Goal: Check status: Check status

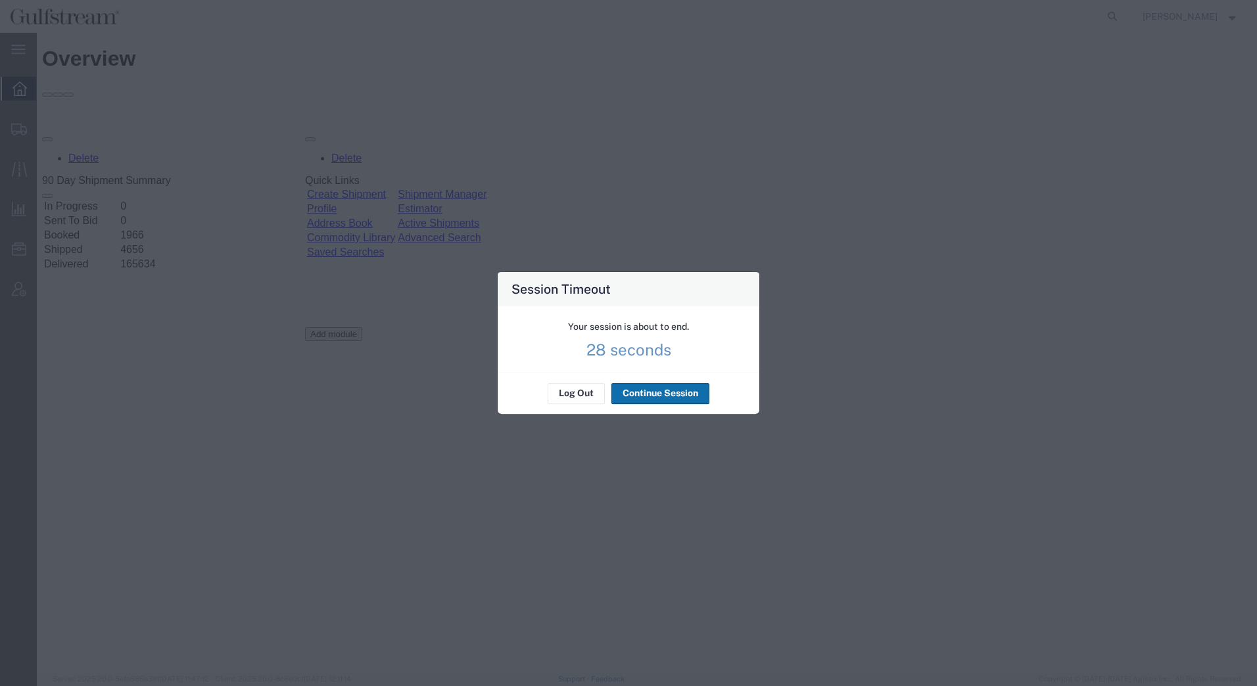
click at [631, 395] on button "Continue Session" at bounding box center [660, 393] width 98 height 21
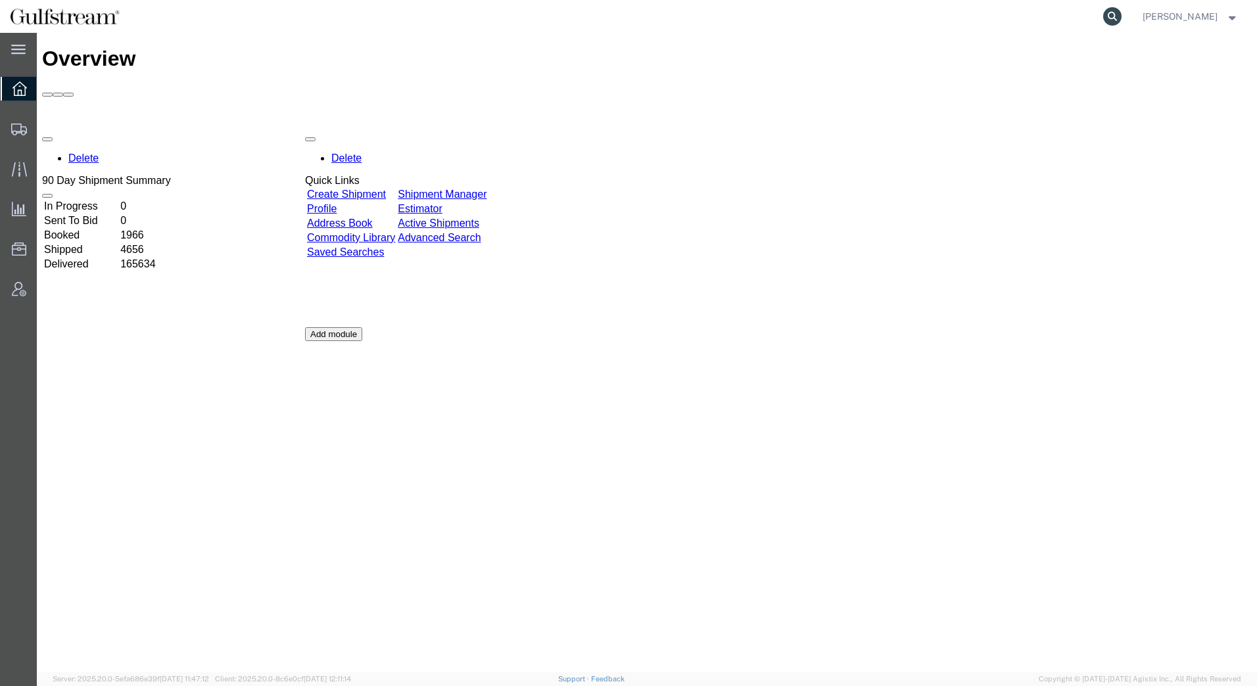
click at [1119, 13] on icon at bounding box center [1112, 16] width 18 height 18
paste input "444970002"
type input "444970002"
click at [1110, 16] on icon at bounding box center [1112, 16] width 18 height 18
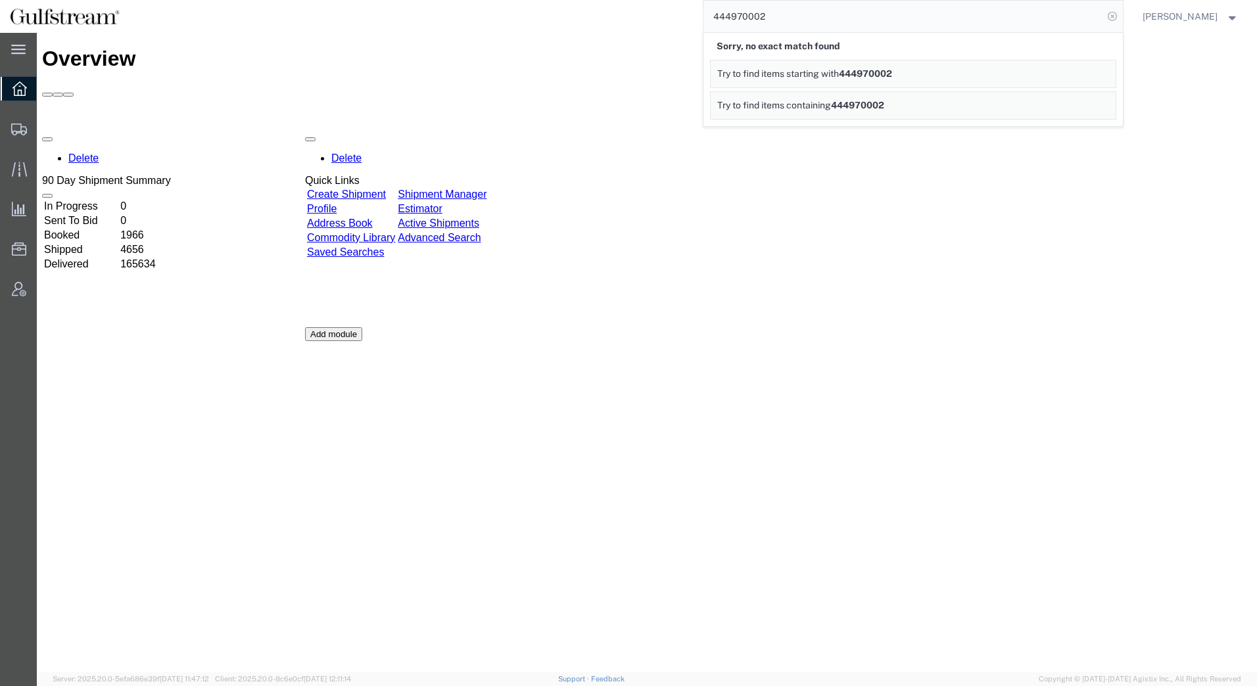
click at [1110, 20] on icon at bounding box center [1112, 16] width 18 height 18
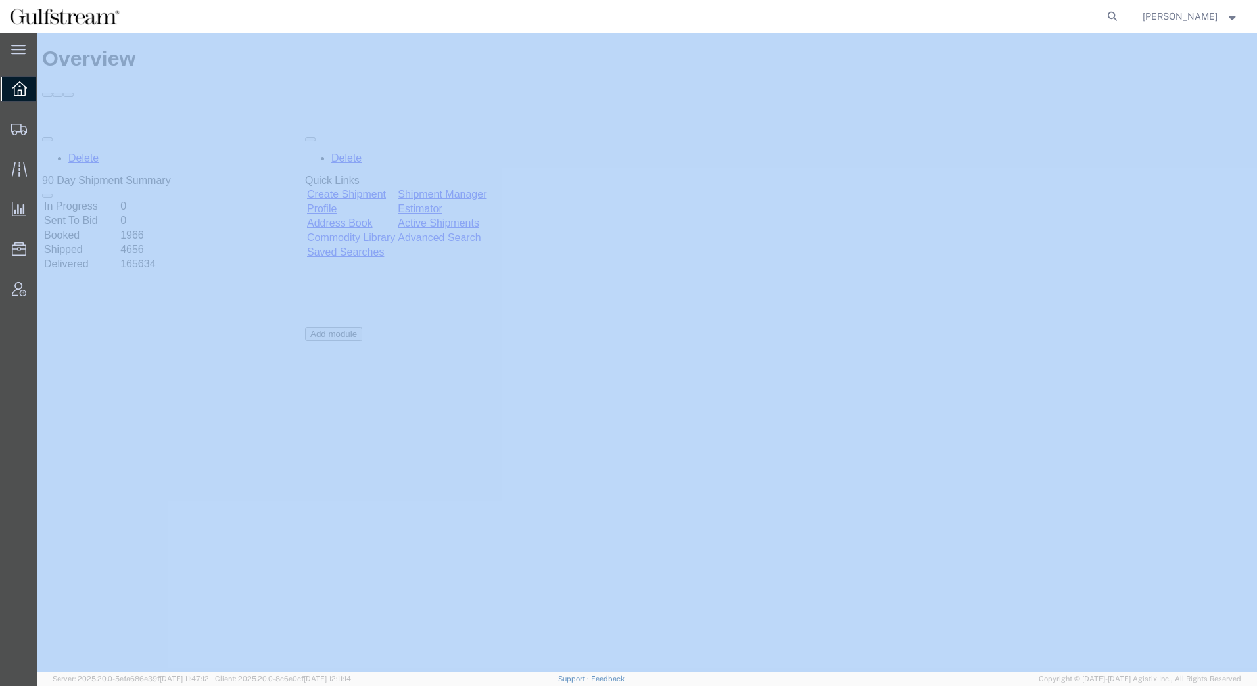
click at [1110, 20] on icon at bounding box center [1112, 16] width 18 height 18
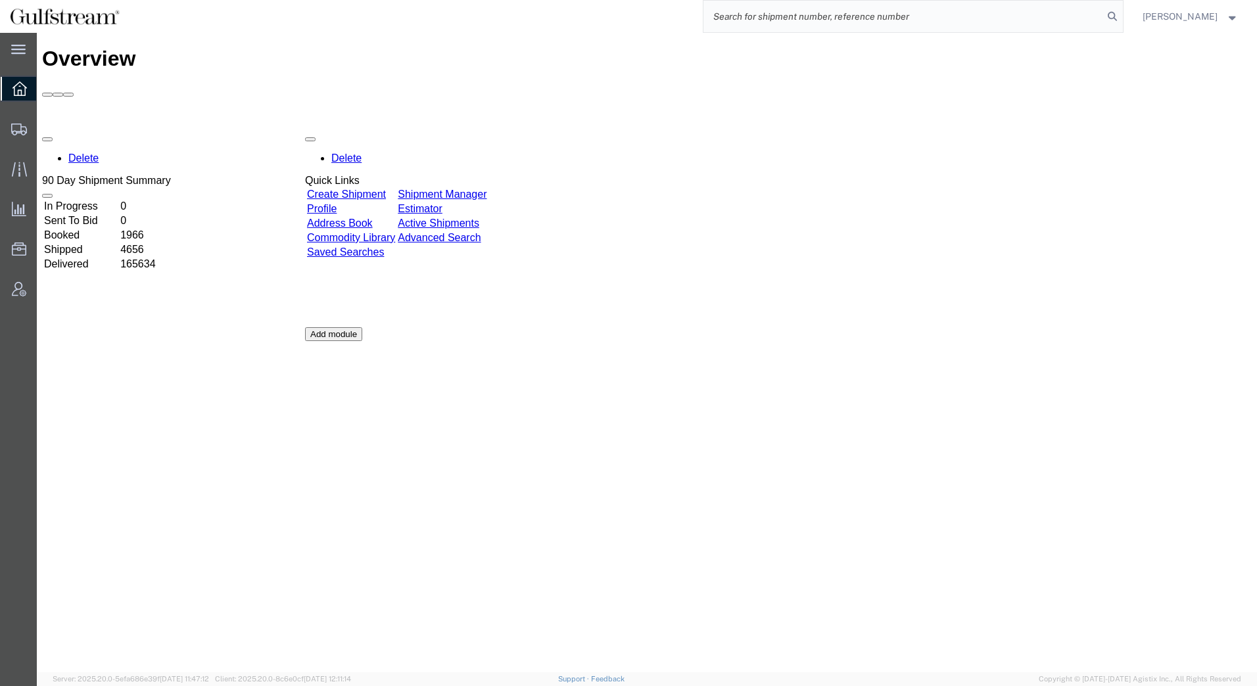
drag, startPoint x: 1110, startPoint y: 20, endPoint x: 1091, endPoint y: 15, distance: 20.4
paste input "4300079495"
type input "4300079495"
click at [1113, 17] on icon at bounding box center [1112, 16] width 18 height 18
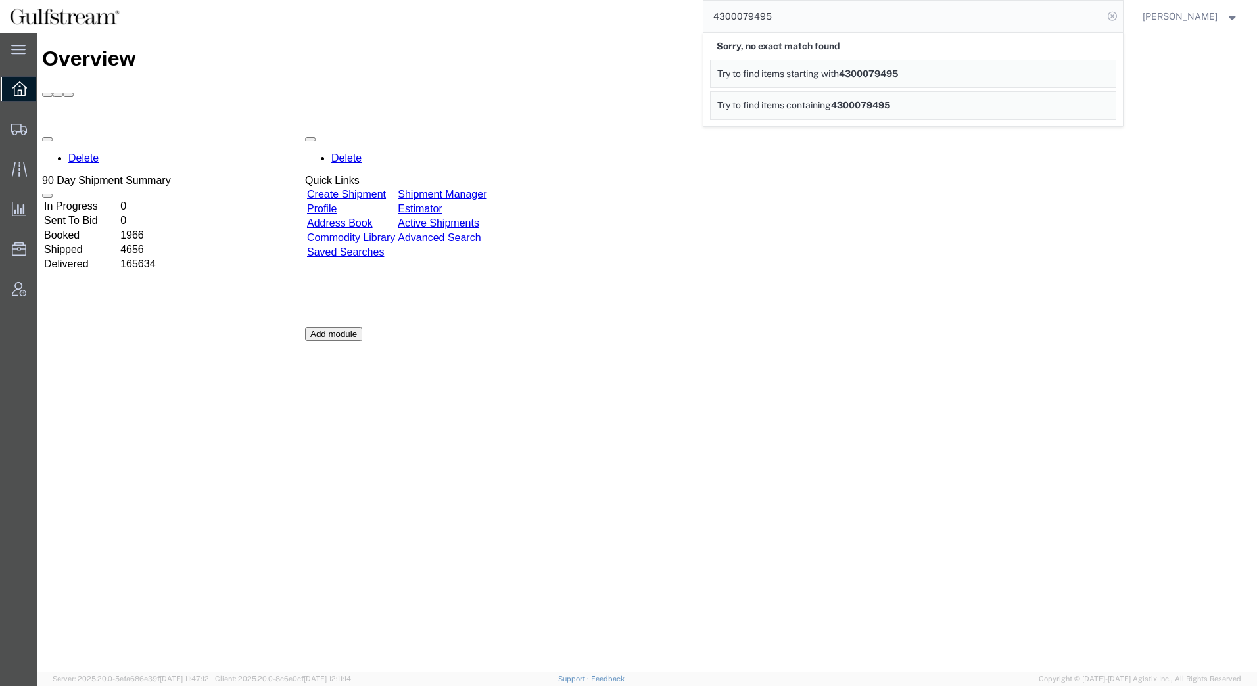
click at [1112, 18] on icon at bounding box center [1112, 16] width 18 height 18
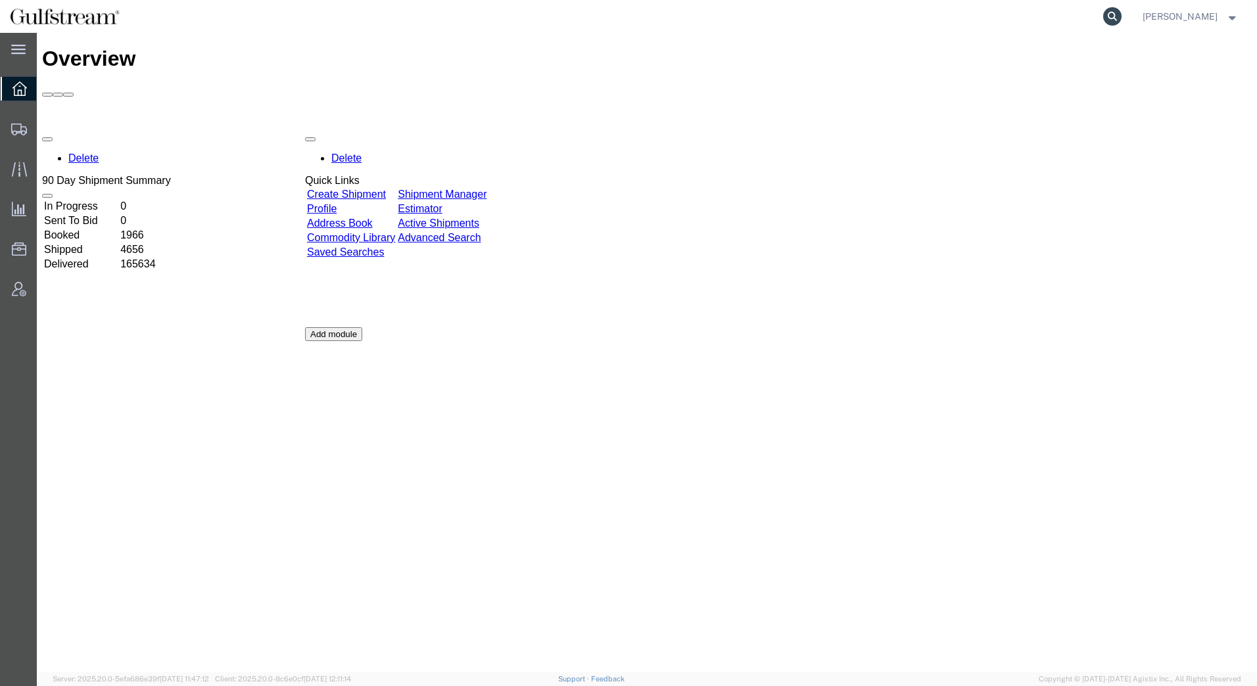
click at [1110, 18] on icon at bounding box center [1112, 16] width 18 height 18
click at [823, 14] on input "search" at bounding box center [903, 17] width 400 height 32
paste input "80892536"
type input "80892536"
click at [1112, 15] on icon at bounding box center [1112, 16] width 18 height 18
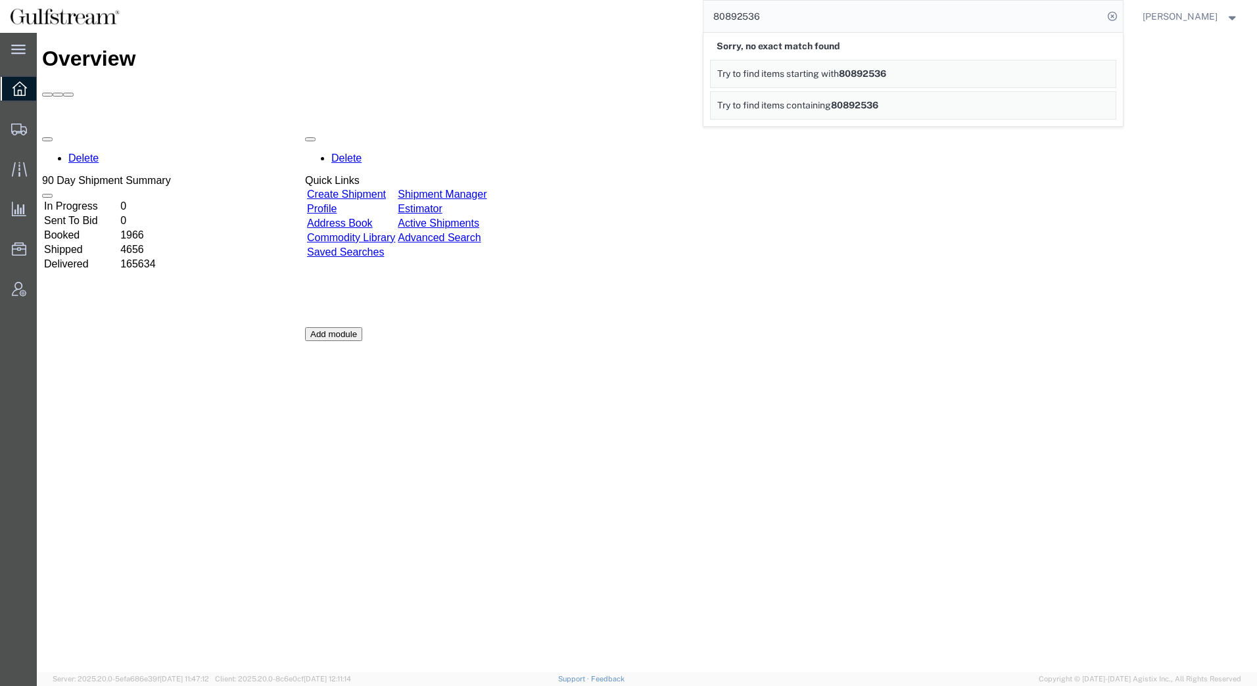
click at [1112, 18] on icon at bounding box center [1112, 16] width 18 height 18
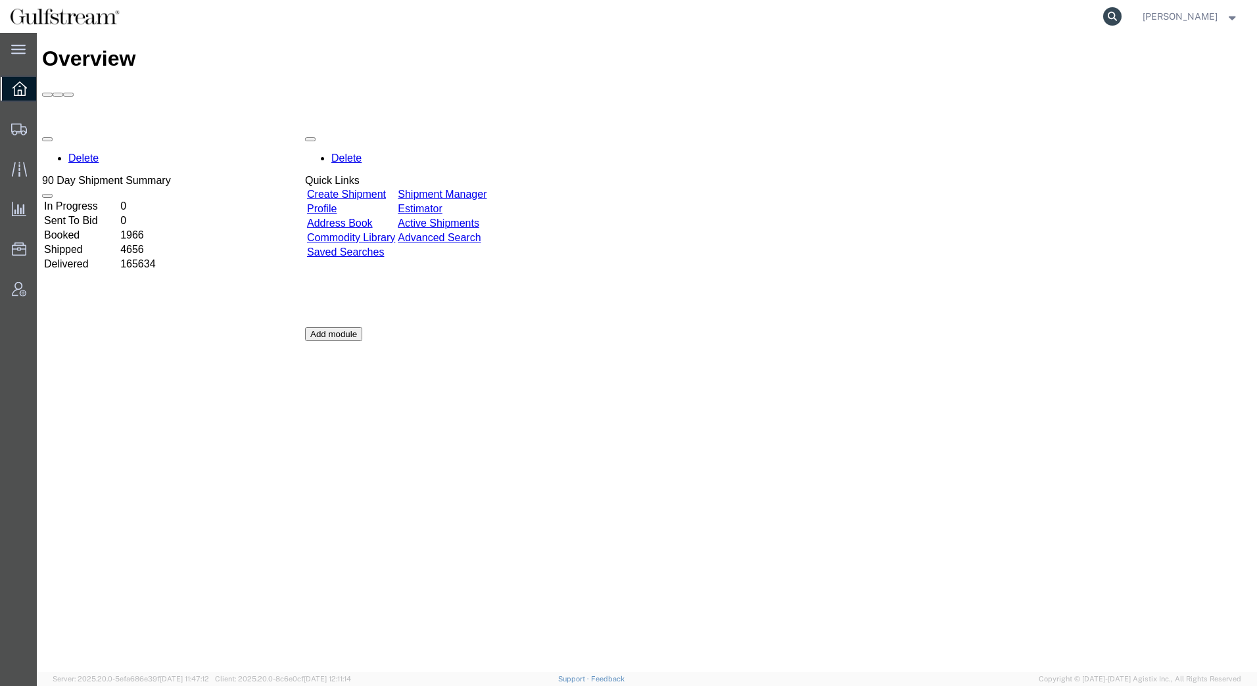
click at [1111, 12] on icon at bounding box center [1112, 16] width 18 height 18
click at [1041, 14] on input "search" at bounding box center [903, 17] width 400 height 32
paste input "6028620496"
type input "6028620496"
click at [1116, 22] on icon at bounding box center [1112, 16] width 18 height 18
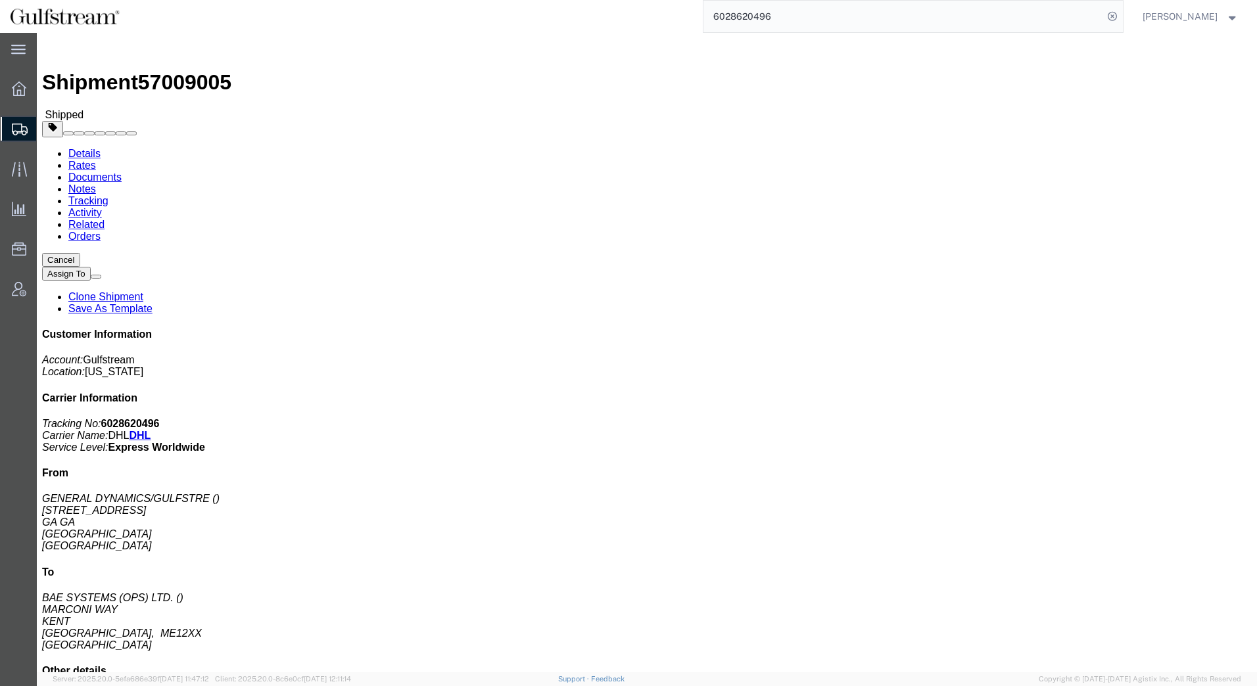
click link "Rates"
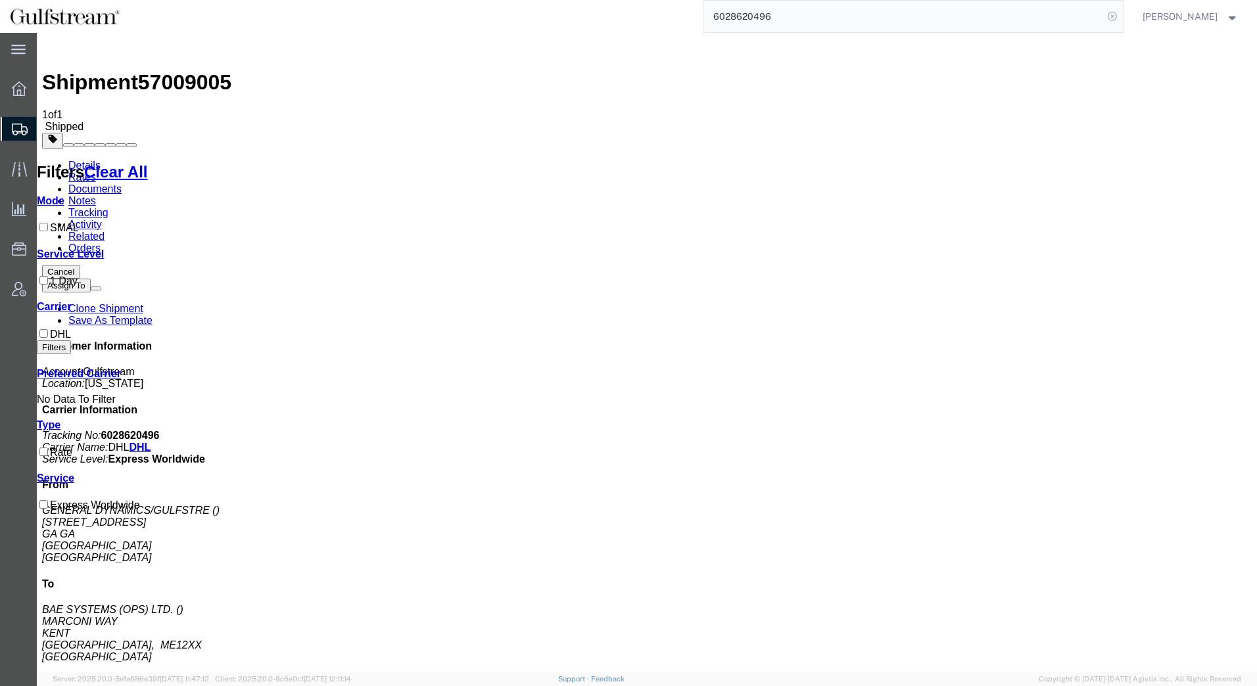
click at [1116, 17] on icon at bounding box center [1112, 16] width 18 height 18
click at [1115, 15] on icon at bounding box center [1112, 16] width 18 height 18
paste input "884850974410"
type input "884850974410"
click at [1114, 15] on icon at bounding box center [1112, 16] width 18 height 18
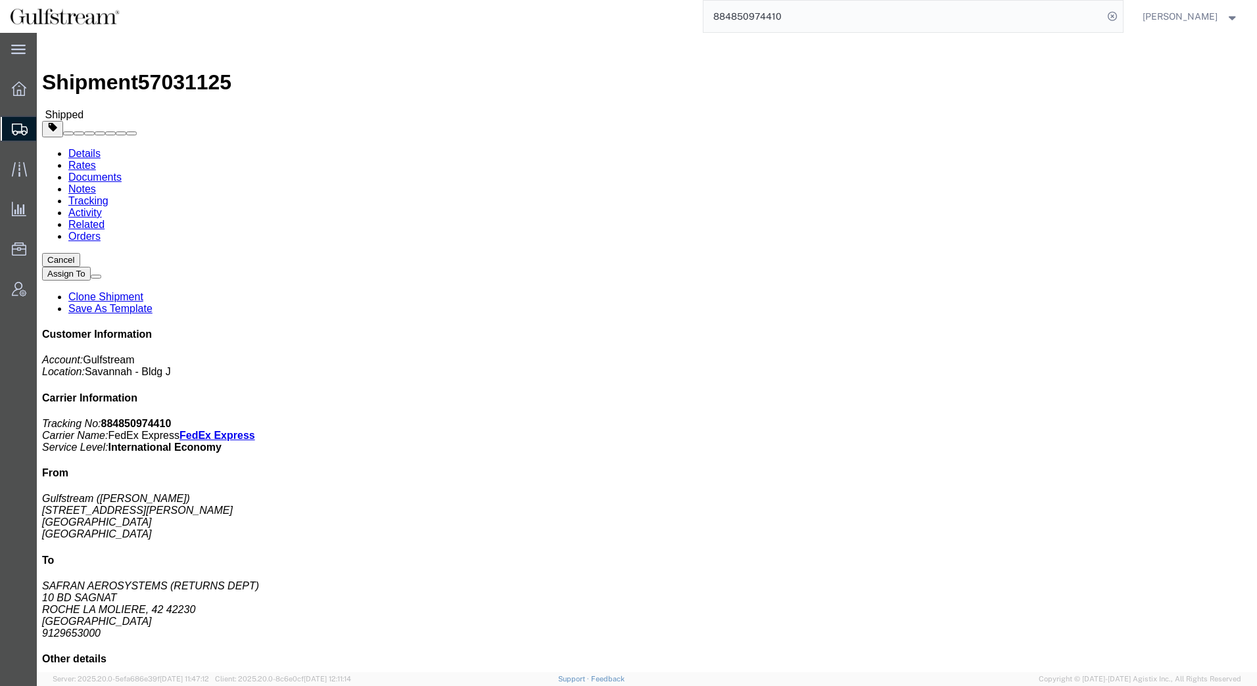
click link "Rates"
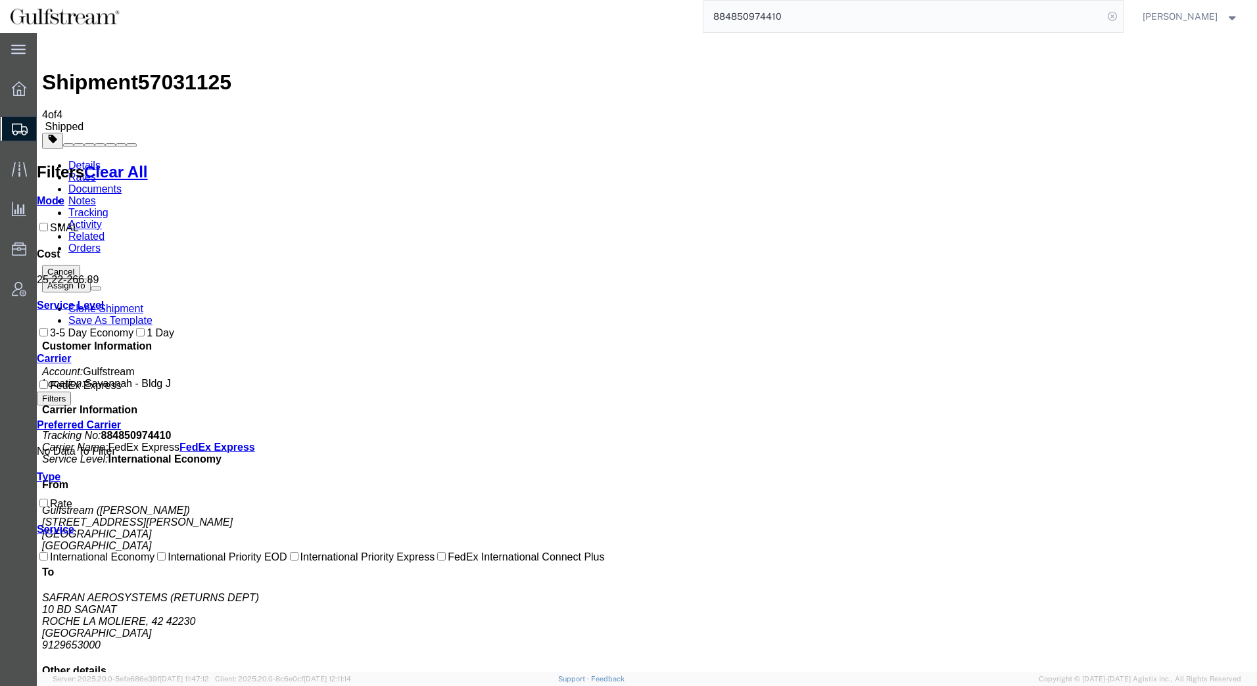
click at [1114, 20] on icon at bounding box center [1112, 16] width 18 height 18
click at [1112, 18] on icon at bounding box center [1112, 16] width 18 height 18
paste input "884849153140"
type input "884849153140"
click at [1114, 17] on icon at bounding box center [1112, 16] width 18 height 18
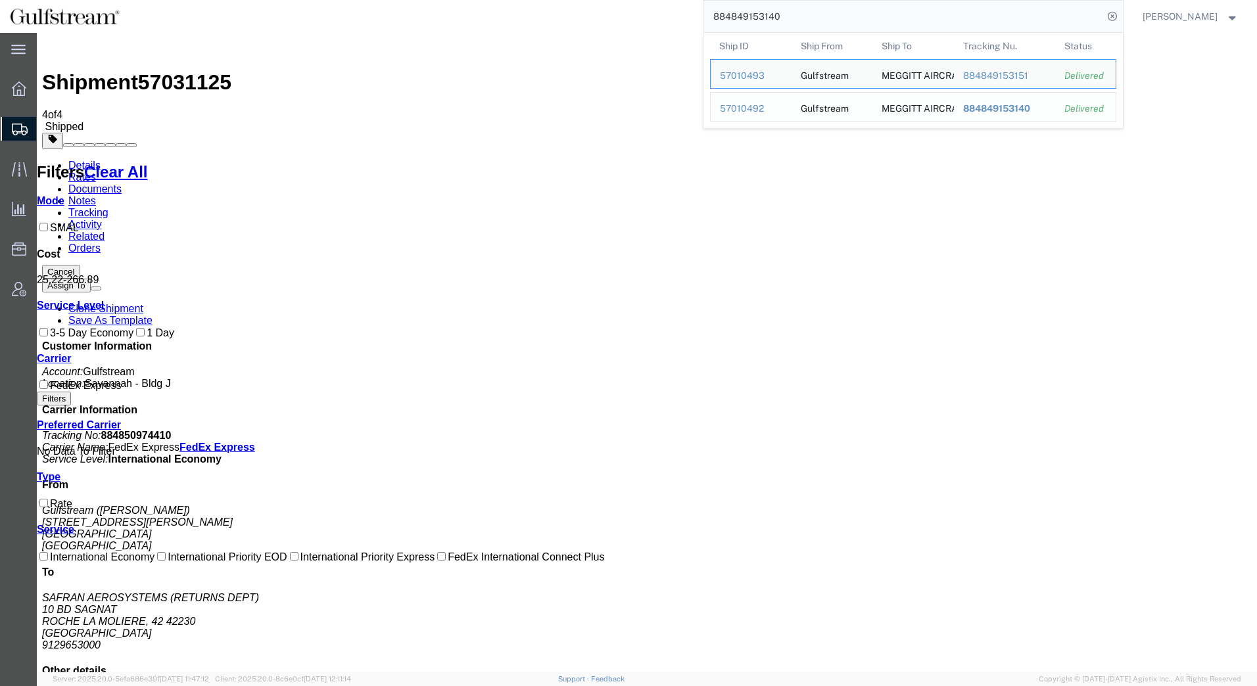
click at [980, 107] on span "884849153140" at bounding box center [996, 108] width 67 height 11
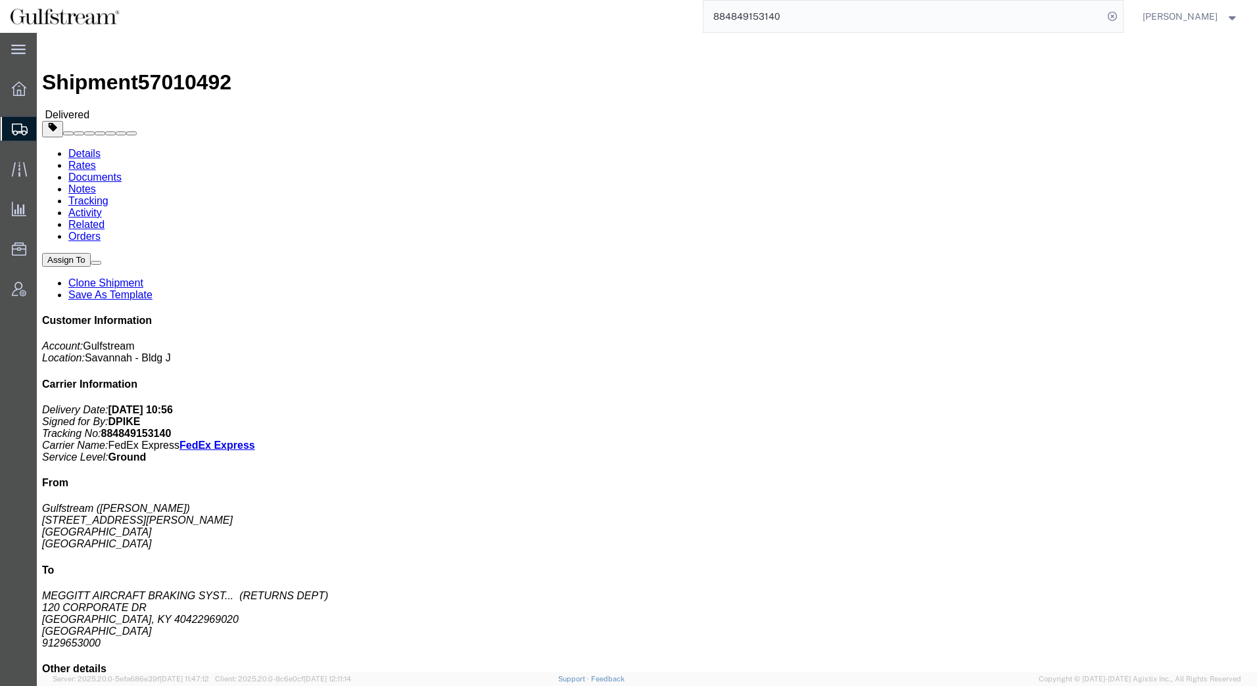
click link "Rates"
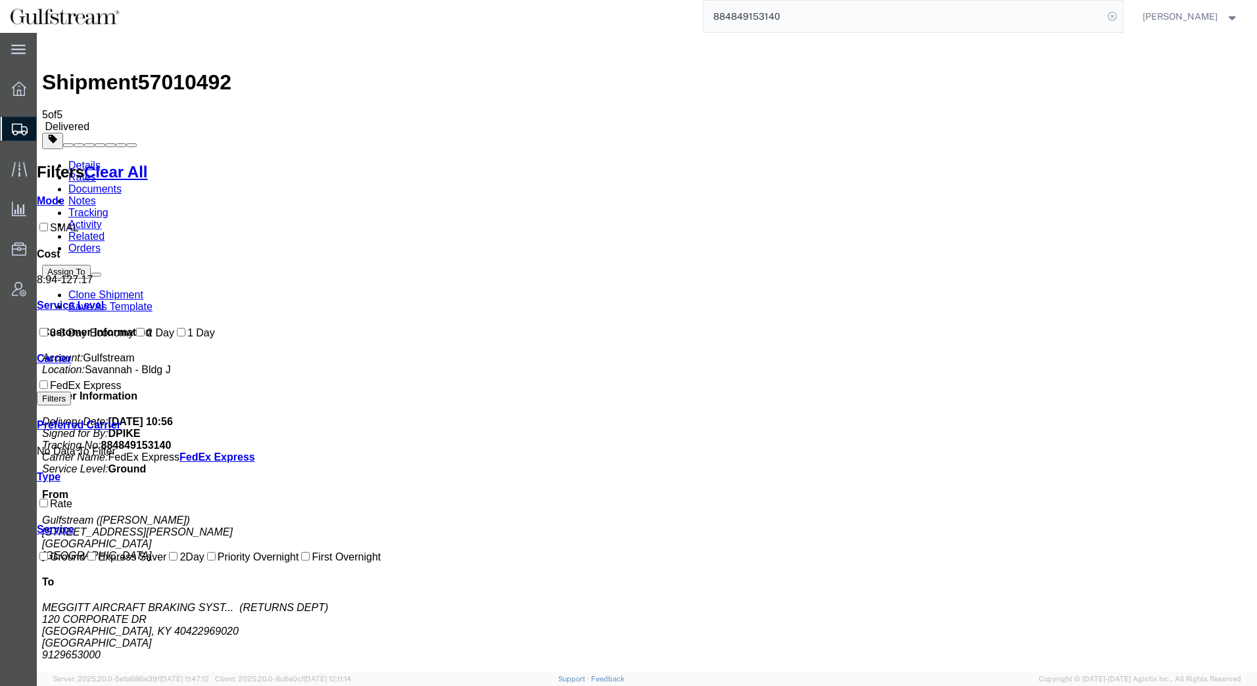
click at [1112, 12] on icon at bounding box center [1112, 16] width 18 height 18
click at [1113, 14] on icon at bounding box center [1112, 16] width 18 height 18
paste input "884817832764"
type input "884817832764"
click at [1113, 19] on icon at bounding box center [1112, 16] width 18 height 18
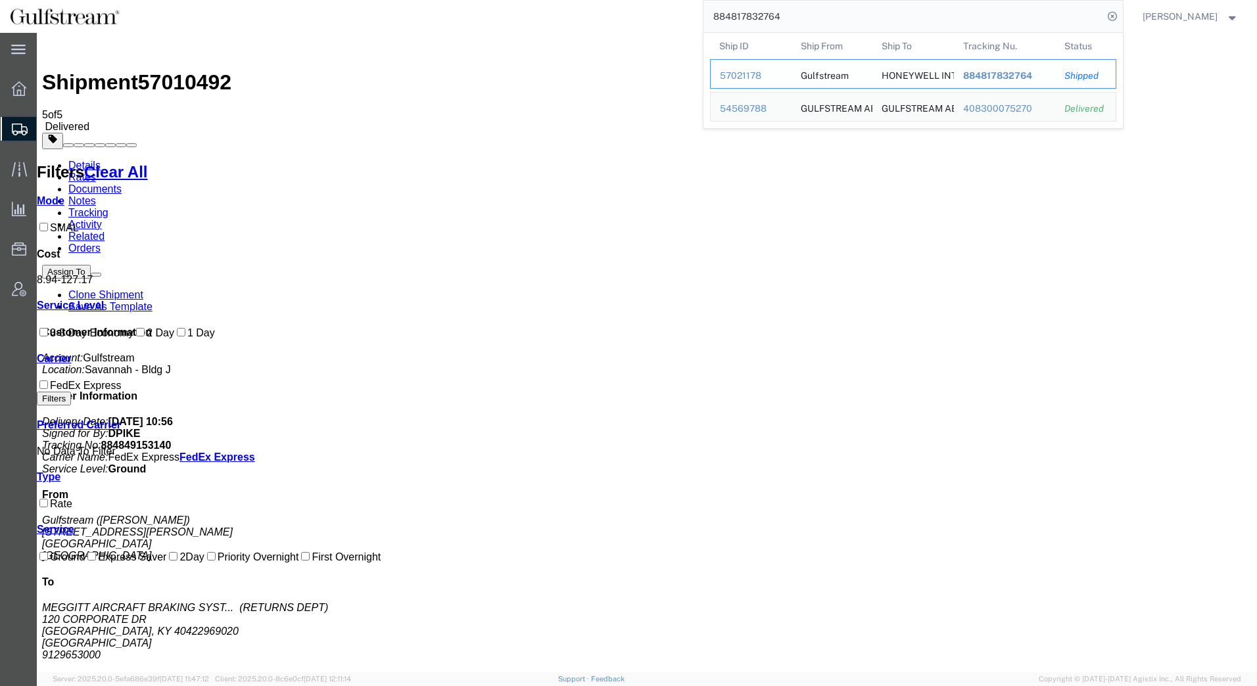
click at [992, 78] on span "884817832764" at bounding box center [997, 75] width 69 height 11
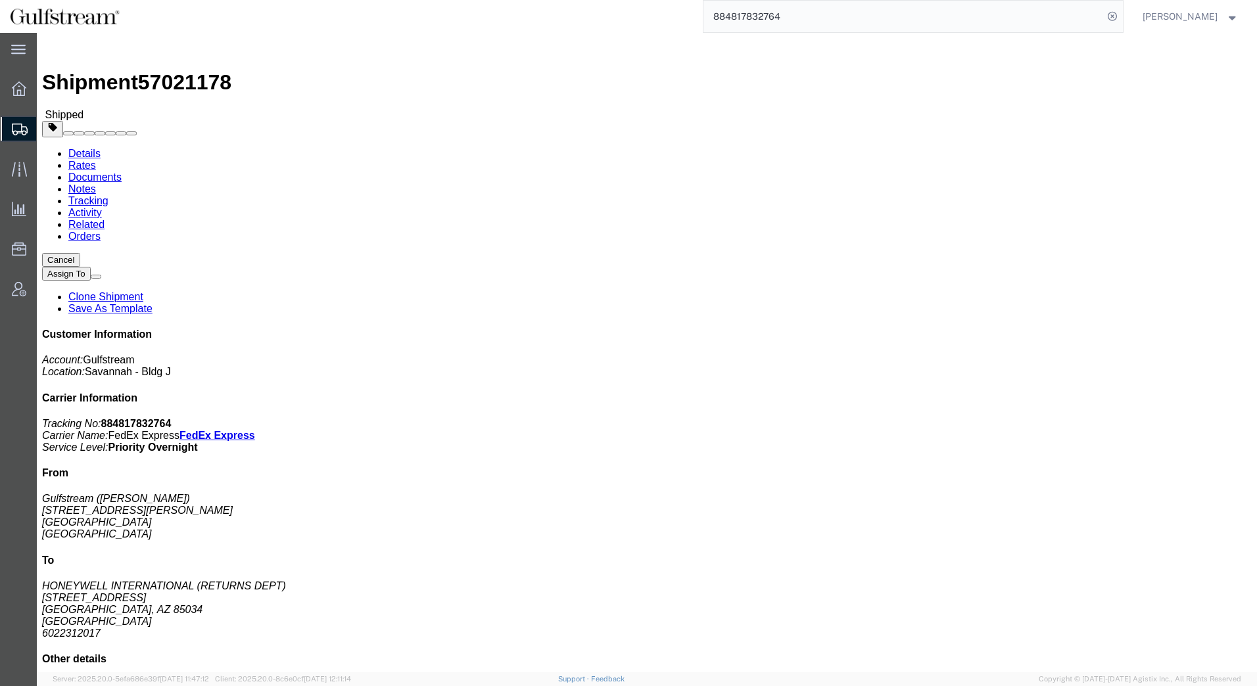
click link "Rates"
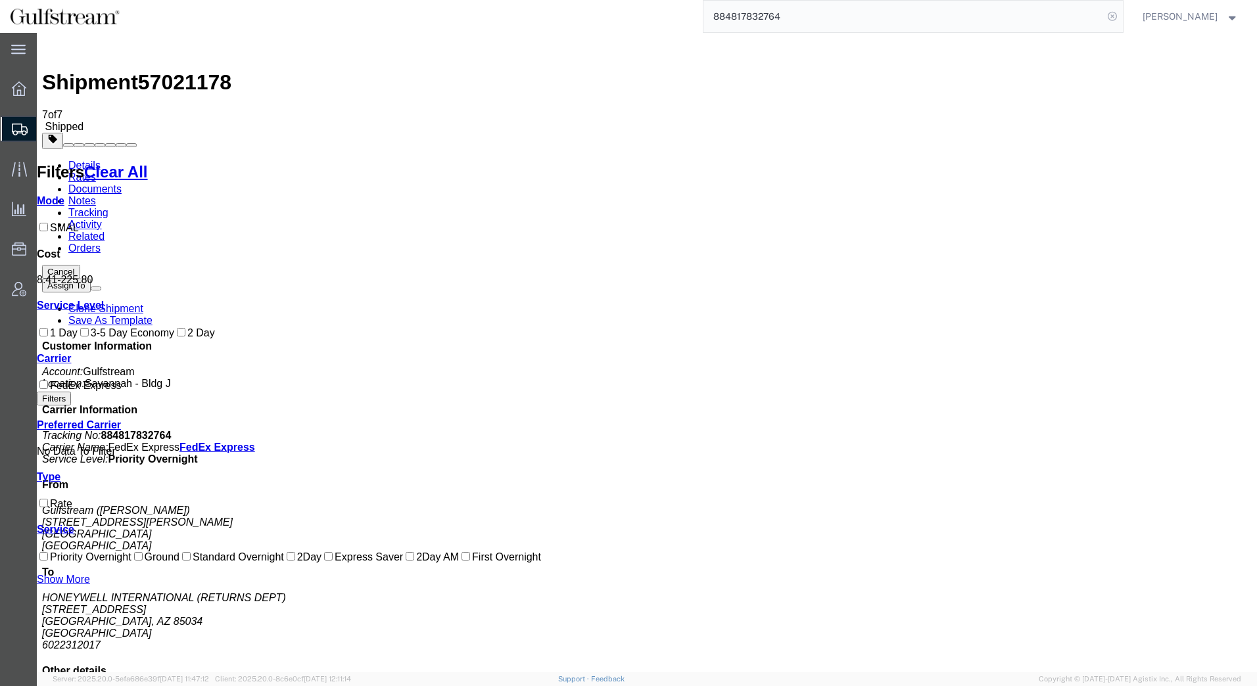
click at [1116, 14] on icon at bounding box center [1112, 16] width 18 height 18
paste input "884820788142"
type input "884820788142"
click at [1112, 18] on icon at bounding box center [1112, 16] width 18 height 18
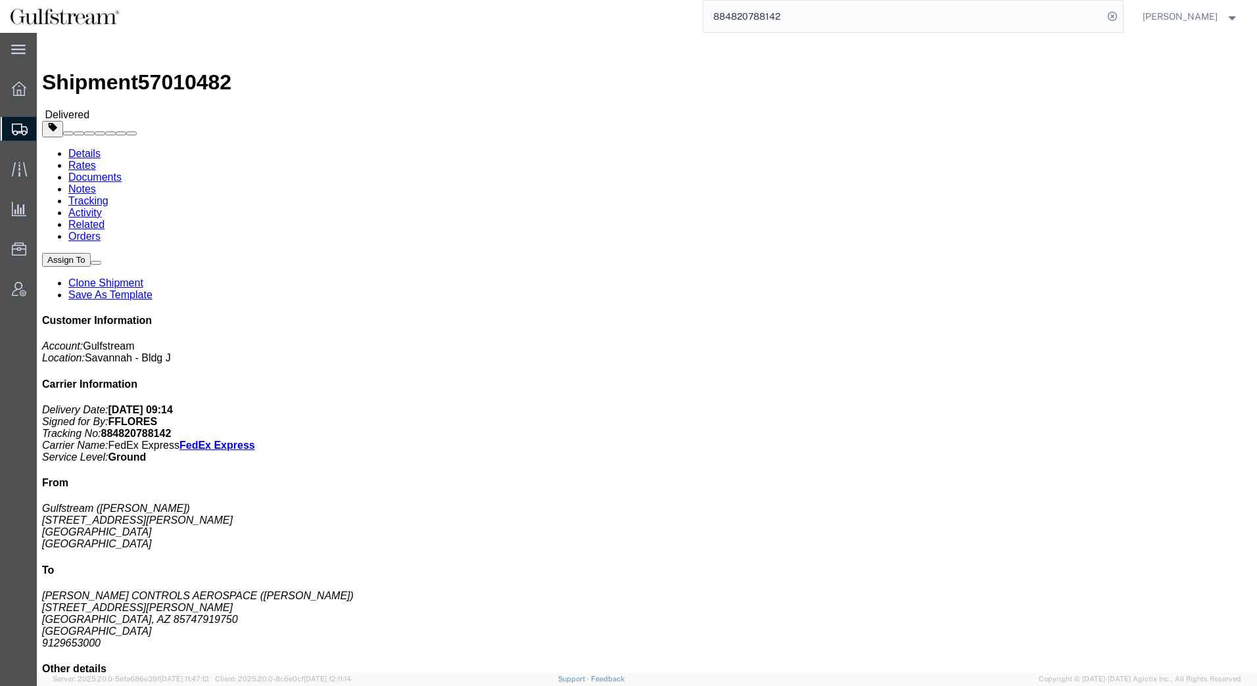
click link "Rates"
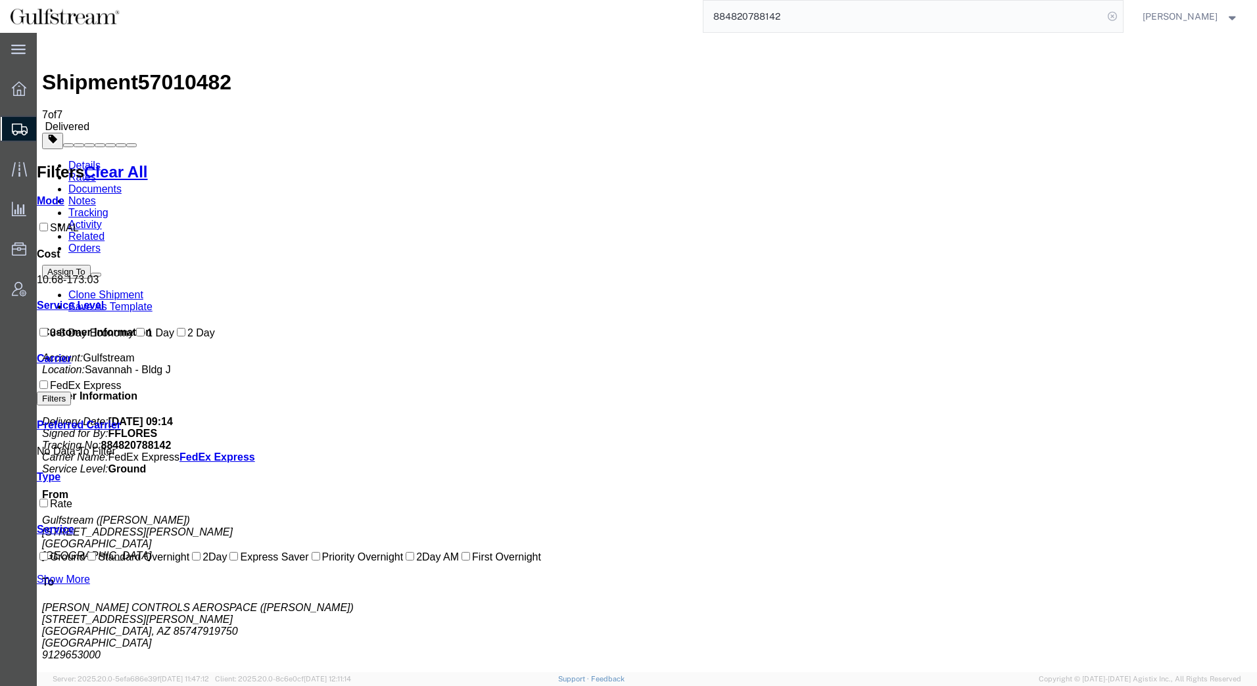
click at [1116, 17] on icon at bounding box center [1112, 16] width 18 height 18
click at [1114, 17] on icon at bounding box center [1112, 16] width 18 height 18
paste input "884817782869"
type input "884817782869"
click at [1112, 15] on icon at bounding box center [1112, 16] width 18 height 18
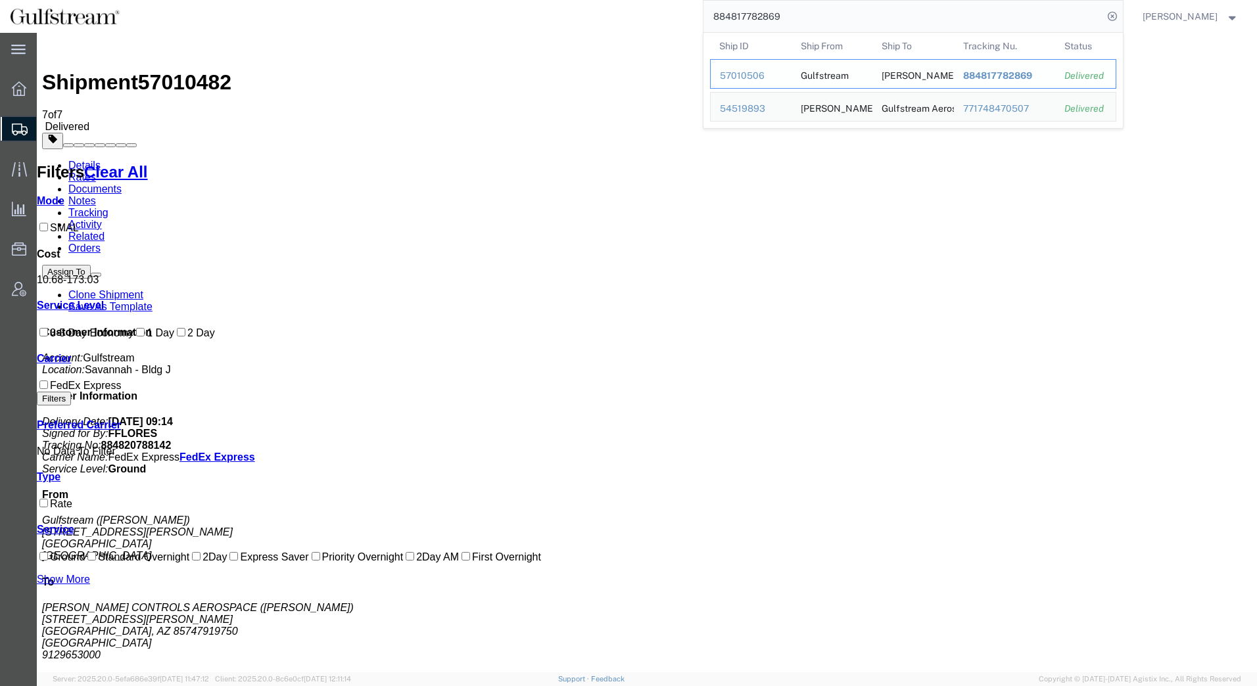
click at [991, 76] on span "884817782869" at bounding box center [997, 75] width 69 height 11
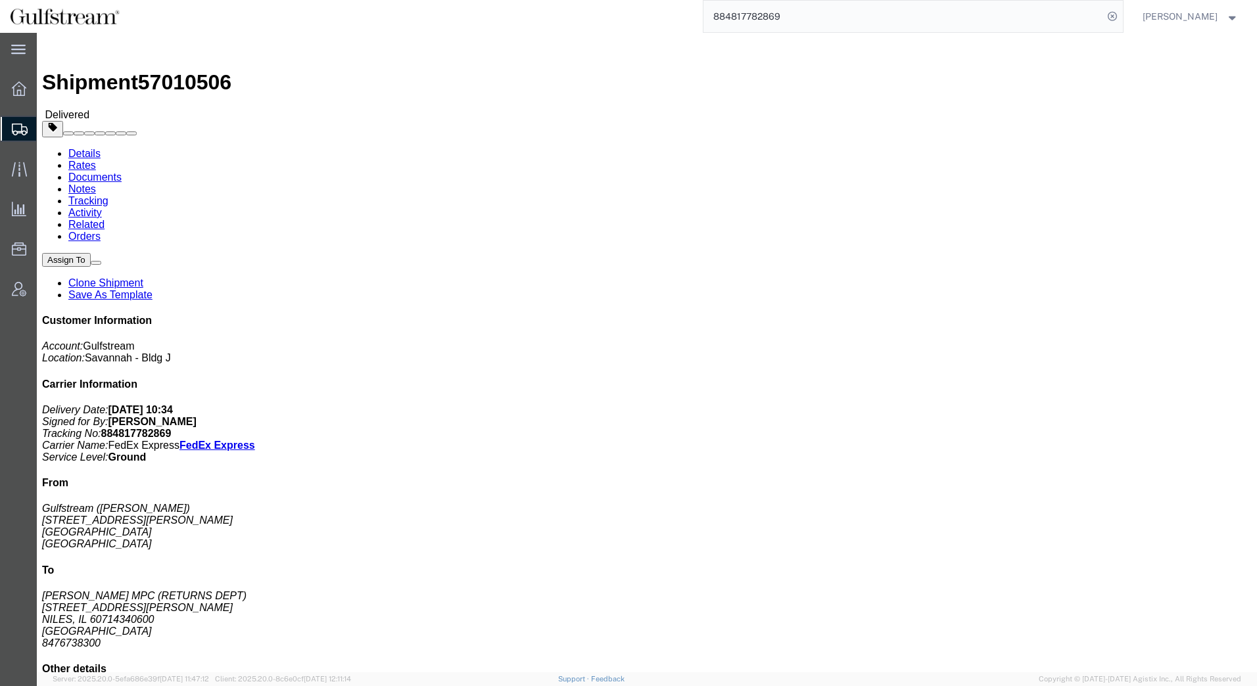
click link "Rates"
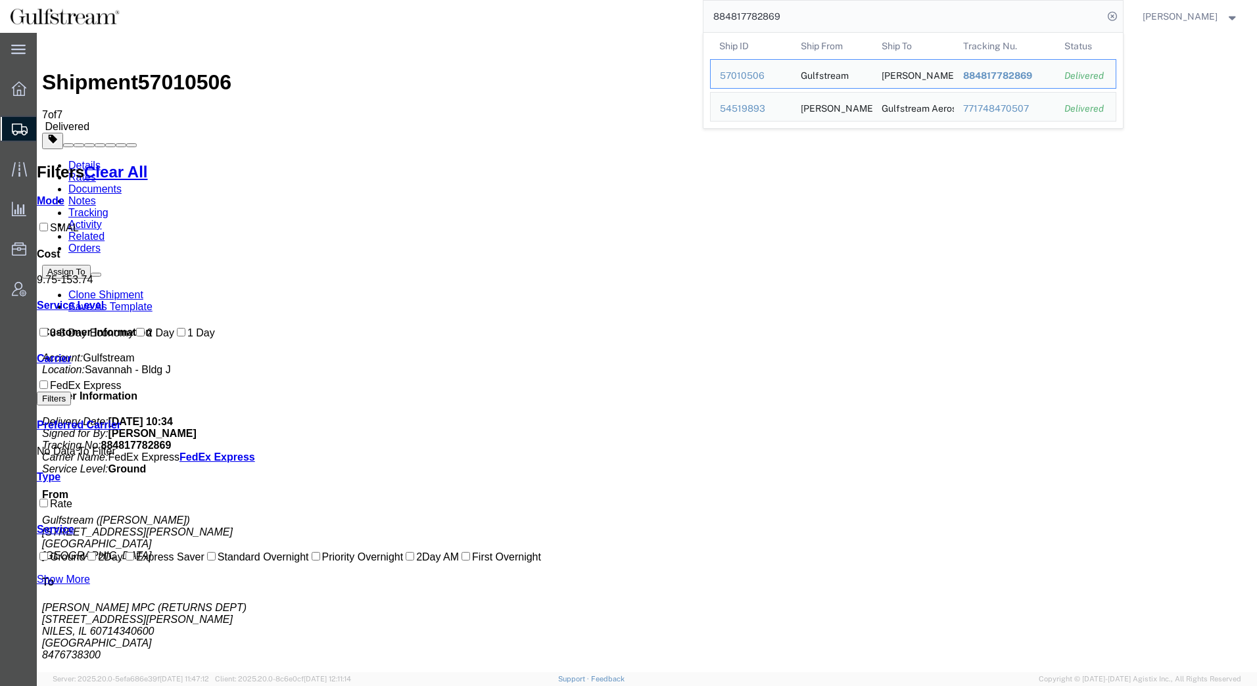
drag, startPoint x: 788, startPoint y: 13, endPoint x: 680, endPoint y: 13, distance: 108.5
click at [680, 13] on div "884817782869 Ship ID Ship From Ship To Tracking Nu. Status Ship ID 57010506 Shi…" at bounding box center [627, 16] width 994 height 33
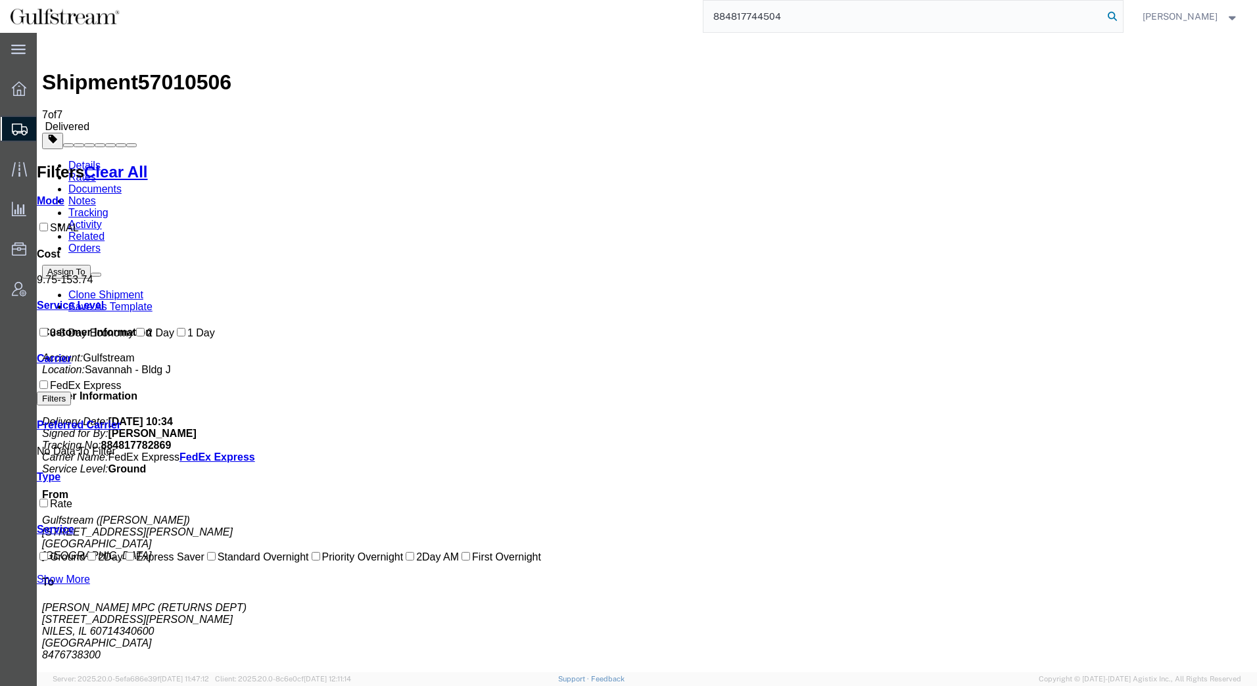
type input "884817744504"
click at [1116, 15] on icon at bounding box center [1112, 16] width 18 height 18
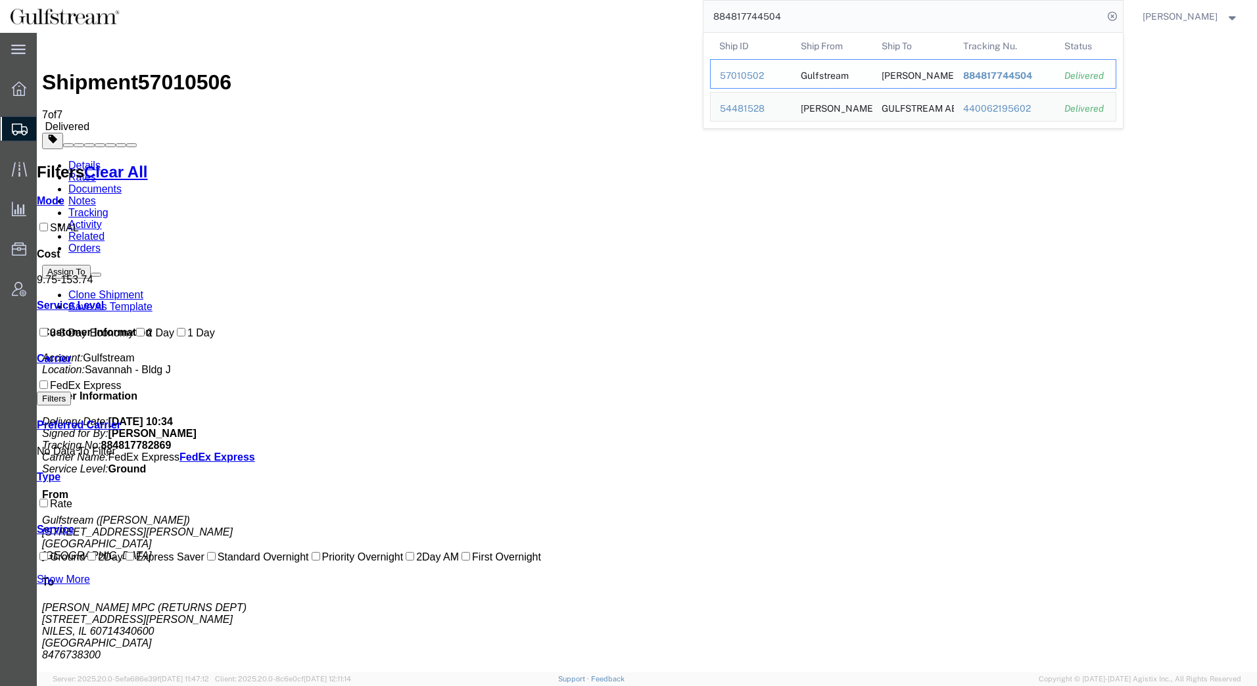
click at [980, 79] on span "884817744504" at bounding box center [997, 75] width 69 height 11
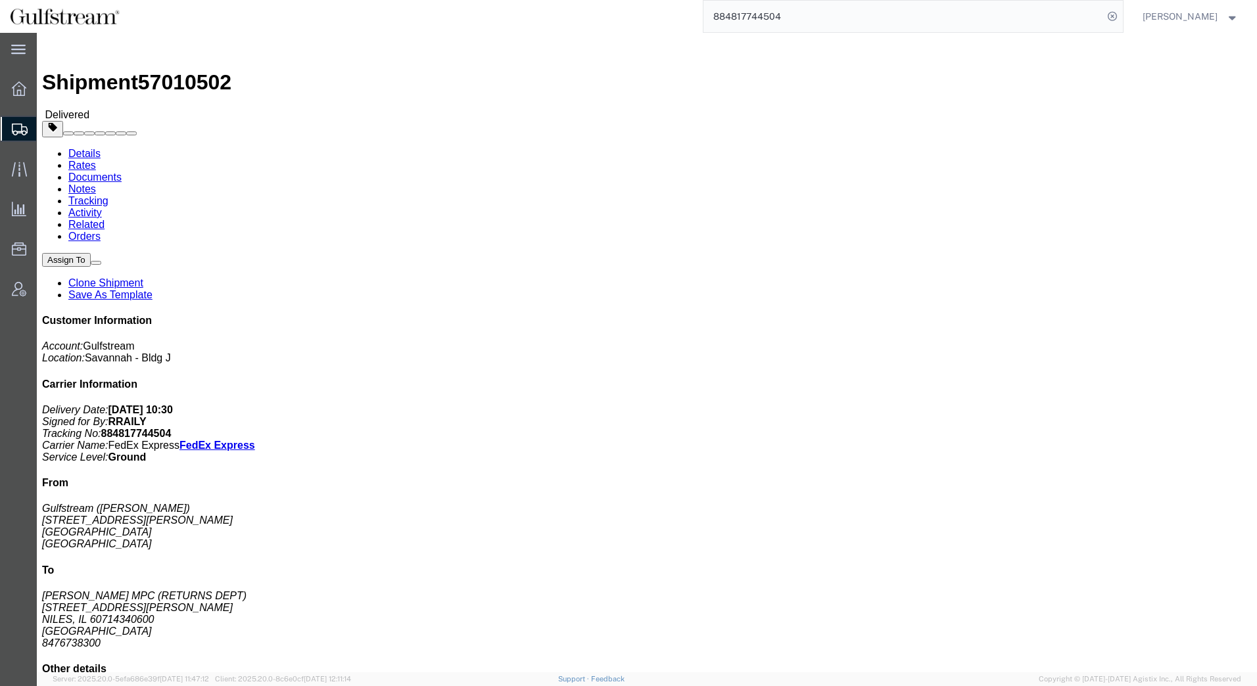
click link "Rates"
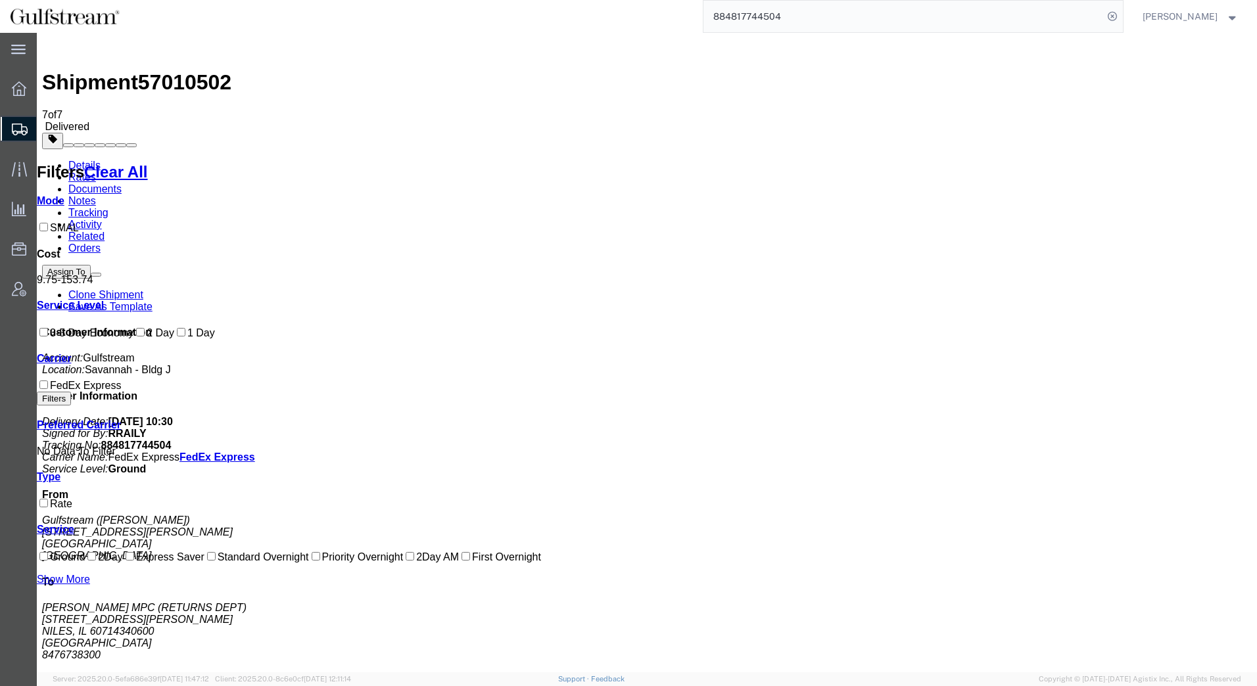
drag, startPoint x: 899, startPoint y: 28, endPoint x: 928, endPoint y: 19, distance: 30.2
click at [909, 26] on input "884817744504" at bounding box center [903, 17] width 400 height 32
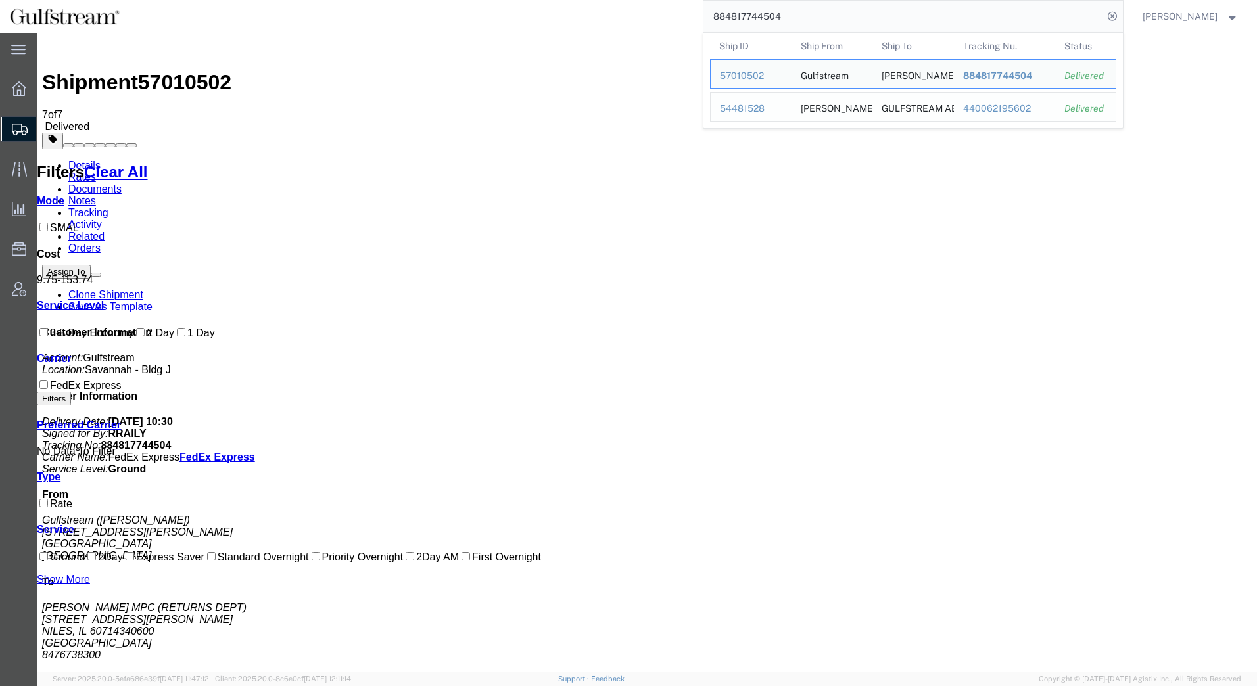
click at [991, 107] on div "440062195602" at bounding box center [1004, 109] width 83 height 14
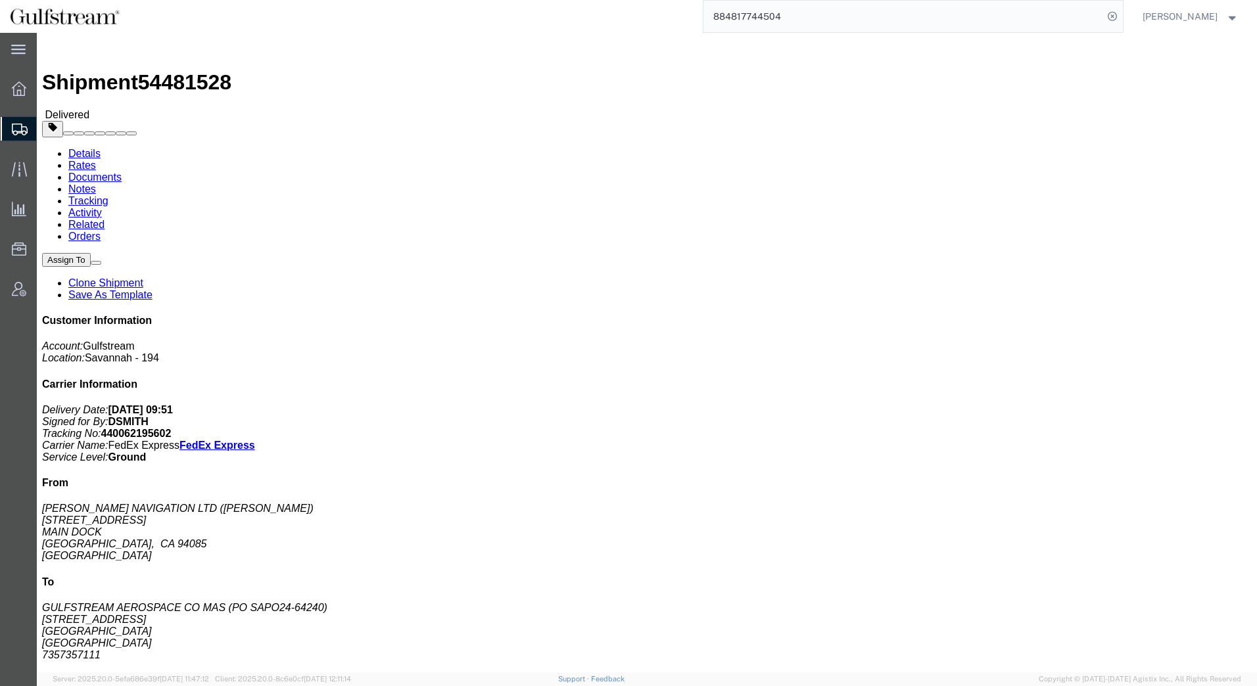
click div "Ship From [PERSON_NAME] NAVIGATION LTD ([PERSON_NAME]) [STREET_ADDRESS] Ship To…"
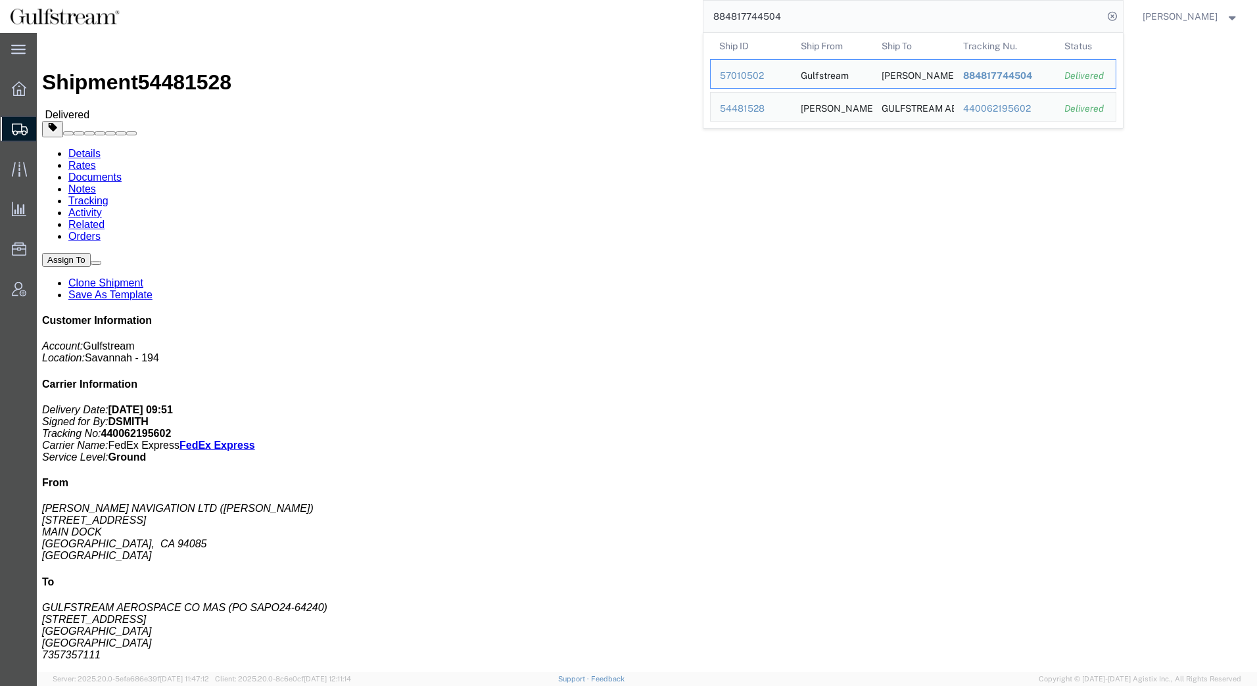
click at [895, 21] on input "884817744504" at bounding box center [903, 17] width 400 height 32
click at [1010, 80] on span "884817744504" at bounding box center [997, 75] width 69 height 11
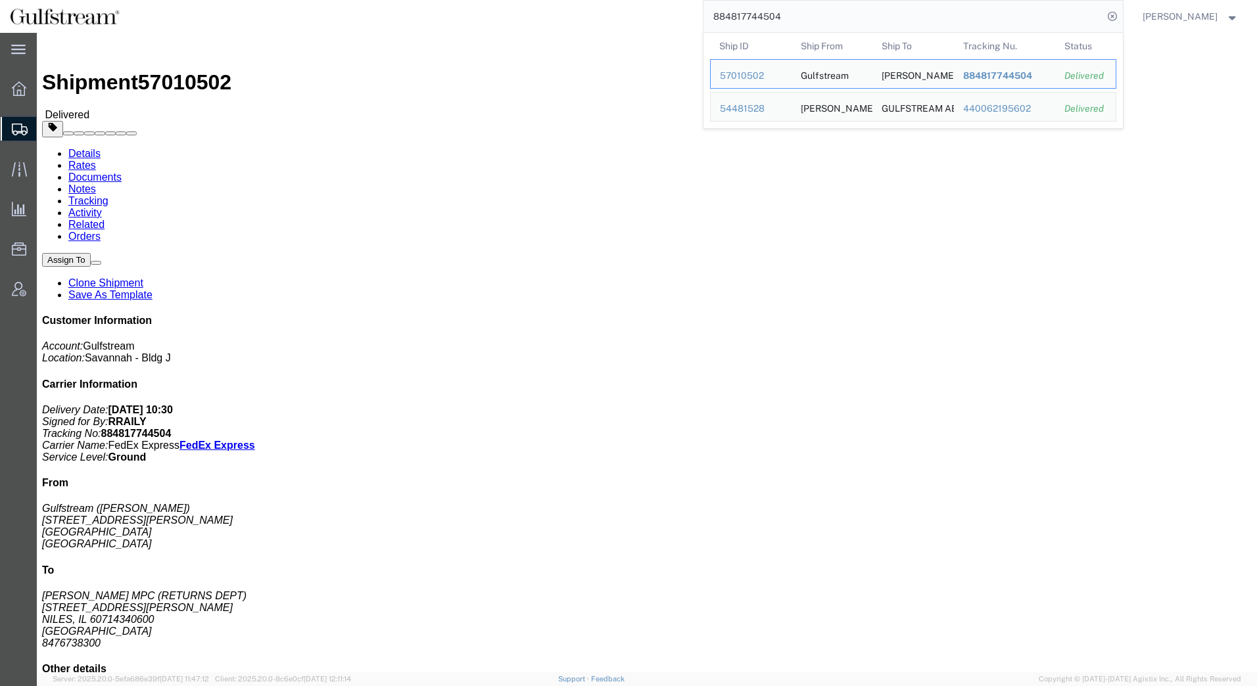
drag, startPoint x: 786, startPoint y: 16, endPoint x: 640, endPoint y: 13, distance: 146.0
click at [640, 13] on div "884817744504 Ship ID Ship From Ship To Tracking Nu. Status Ship ID 57010502 Shi…" at bounding box center [627, 16] width 994 height 33
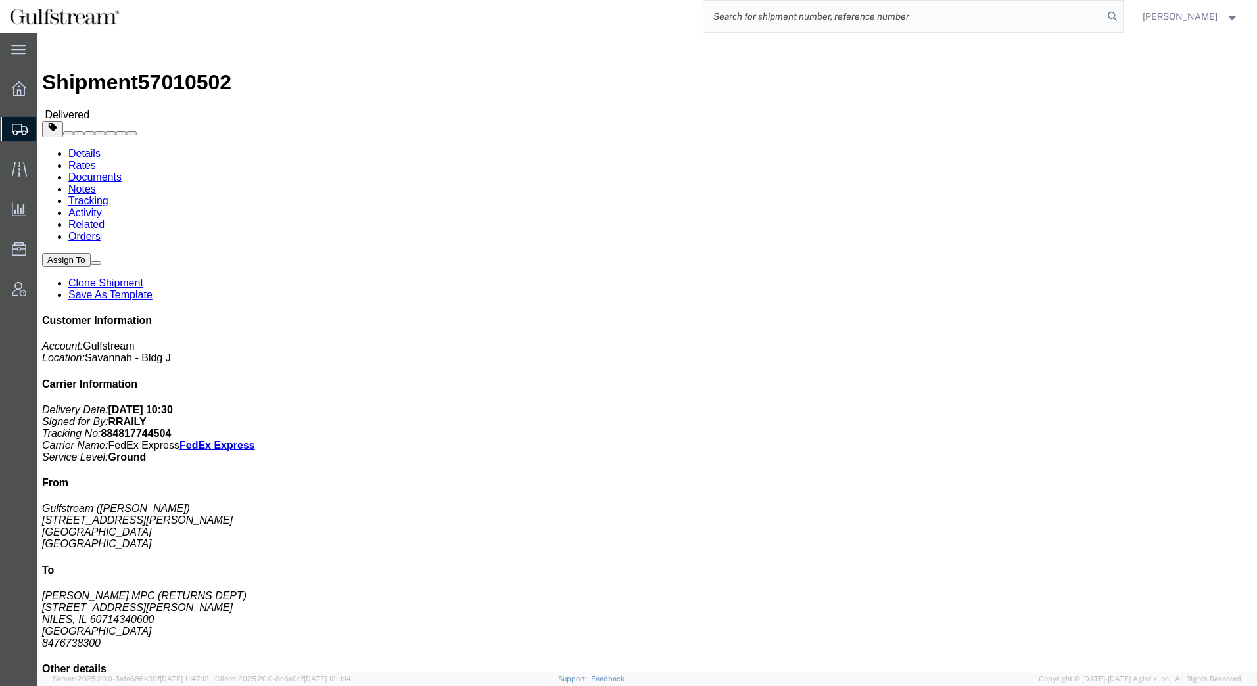
paste input "884817661846"
type input "884817661846"
click at [1114, 13] on icon at bounding box center [1112, 16] width 18 height 18
click link "Rates"
